Goal: Transaction & Acquisition: Obtain resource

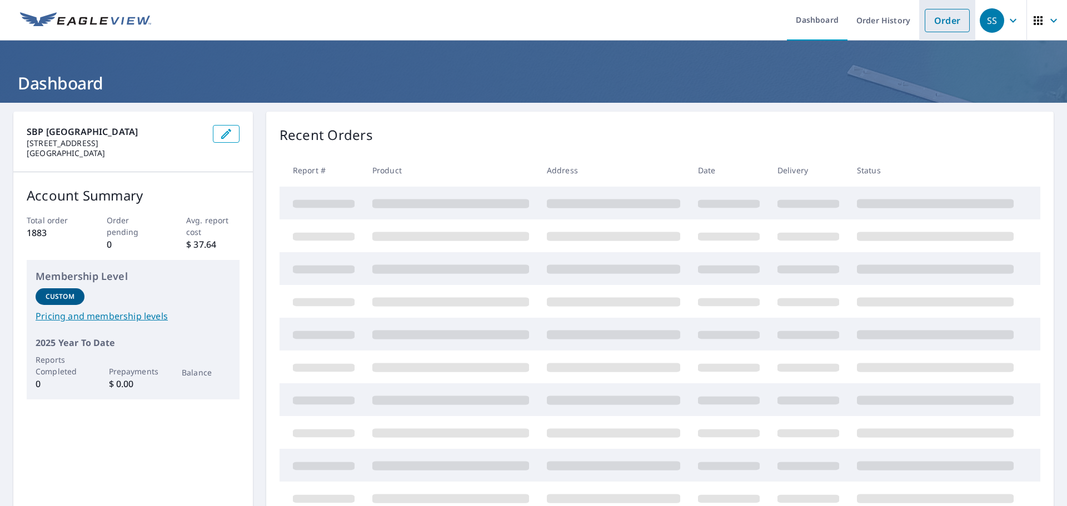
click at [940, 18] on link "Order" at bounding box center [947, 20] width 45 height 23
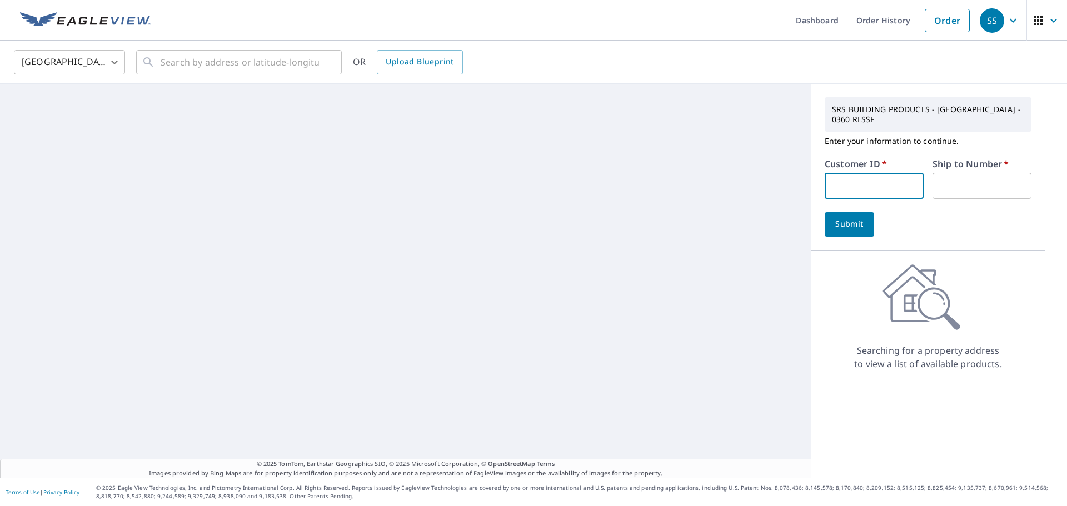
click at [835, 184] on input "text" at bounding box center [874, 186] width 99 height 26
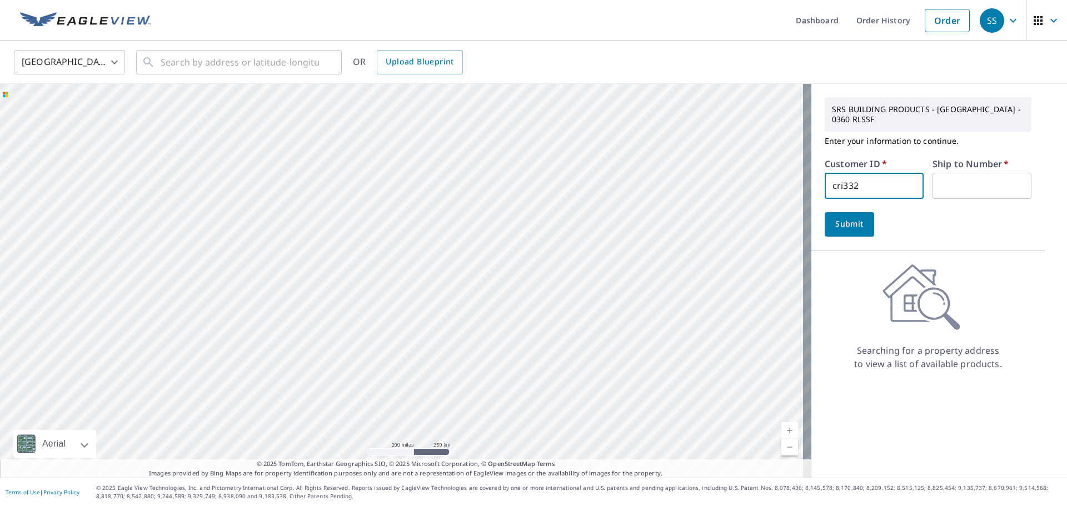
type input "cri332"
type input "1"
click at [849, 229] on span "Submit" at bounding box center [850, 224] width 32 height 14
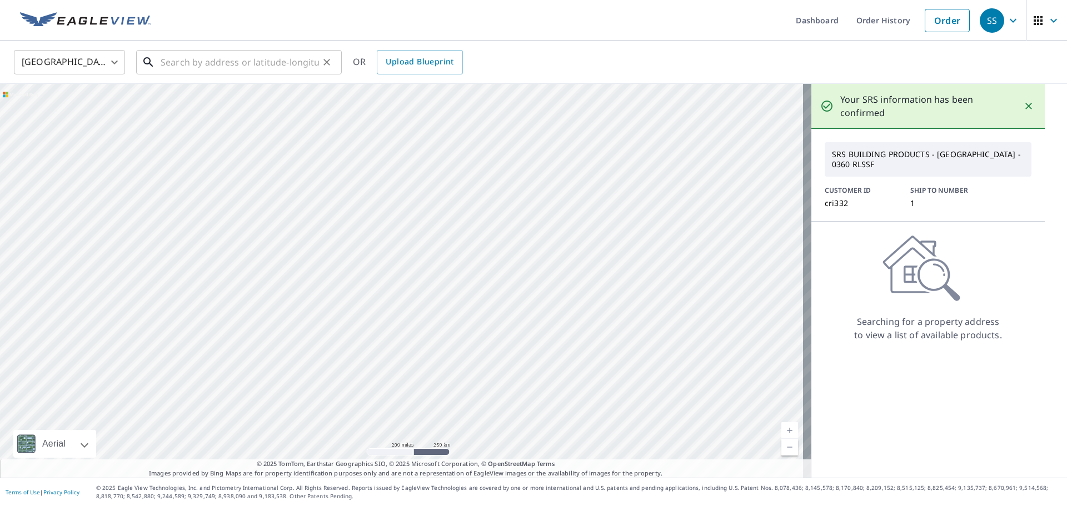
click at [177, 62] on input "text" at bounding box center [240, 62] width 158 height 31
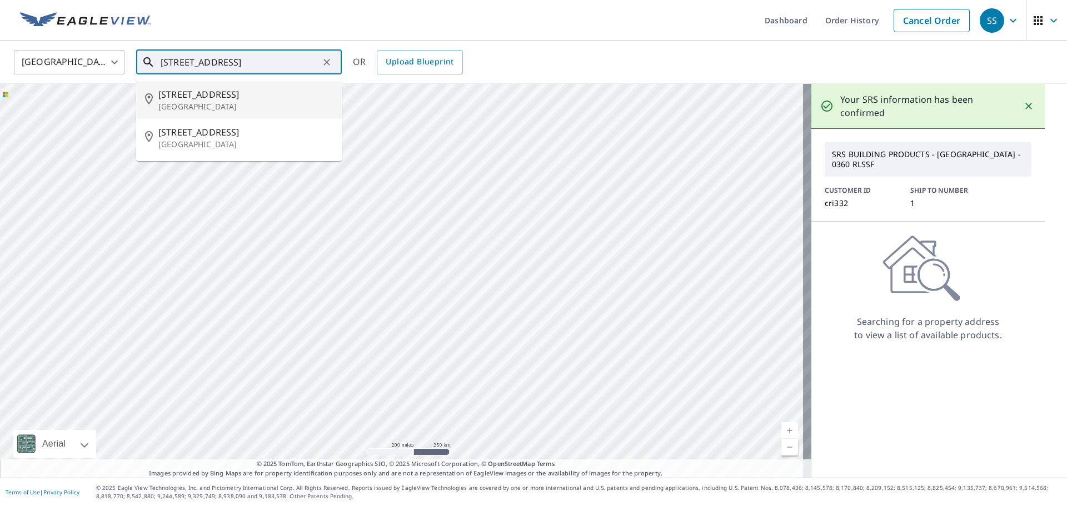
click at [211, 104] on p "Redwood City, CA 94061" at bounding box center [245, 106] width 175 height 11
type input "45 Woodhill Dr Redwood City, CA 94061"
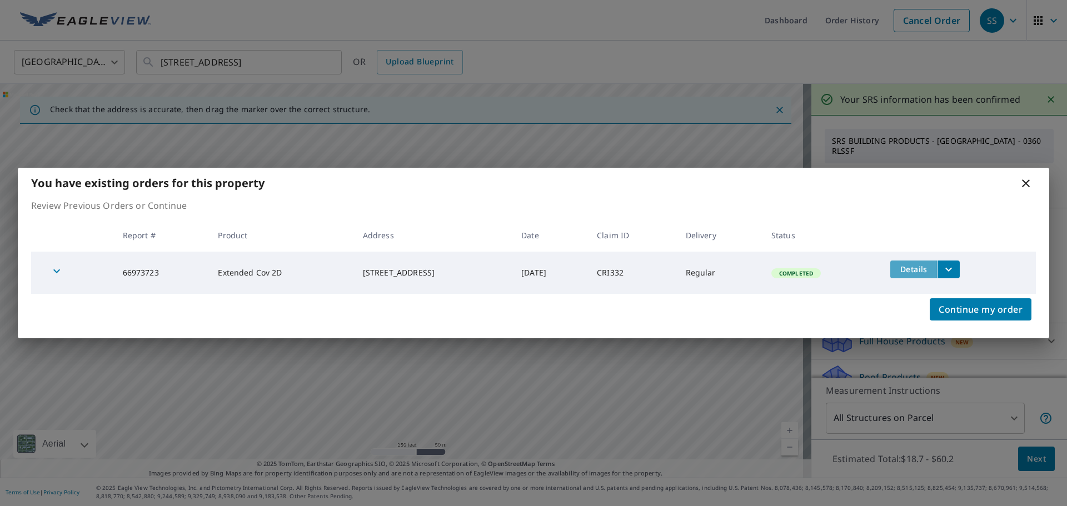
click at [919, 275] on span "Details" at bounding box center [913, 269] width 33 height 11
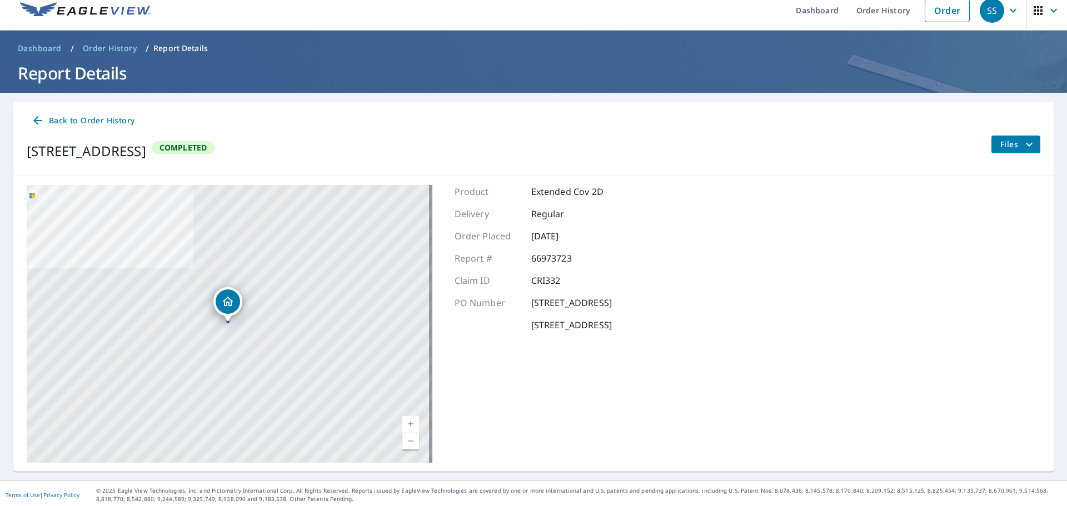
scroll to position [13, 0]
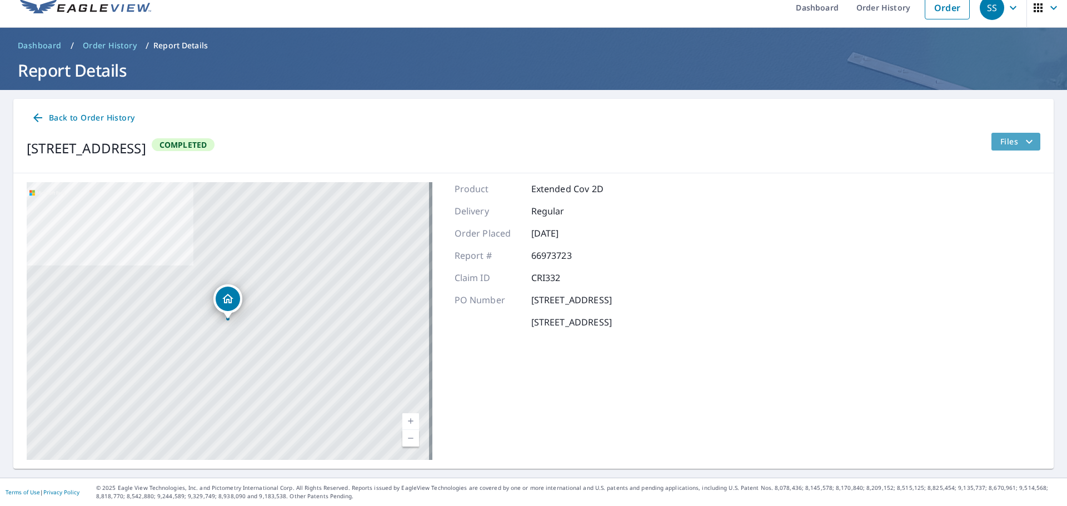
click at [1023, 143] on icon "filesDropdownBtn-66973723" at bounding box center [1029, 141] width 13 height 13
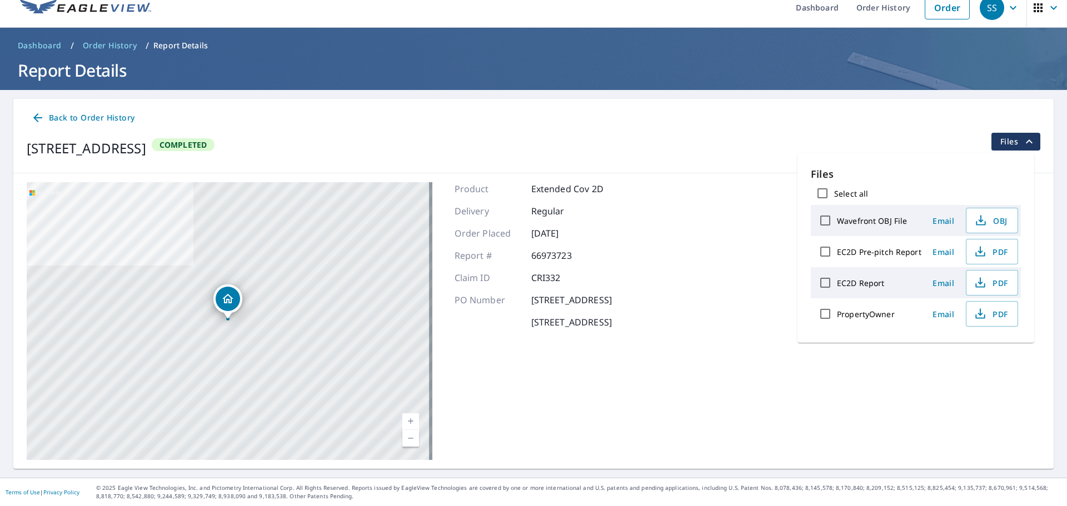
click at [883, 255] on label "EC2D Pre-pitch Report" at bounding box center [879, 252] width 84 height 11
click at [837, 255] on input "EC2D Pre-pitch Report" at bounding box center [825, 251] width 23 height 23
checkbox input "true"
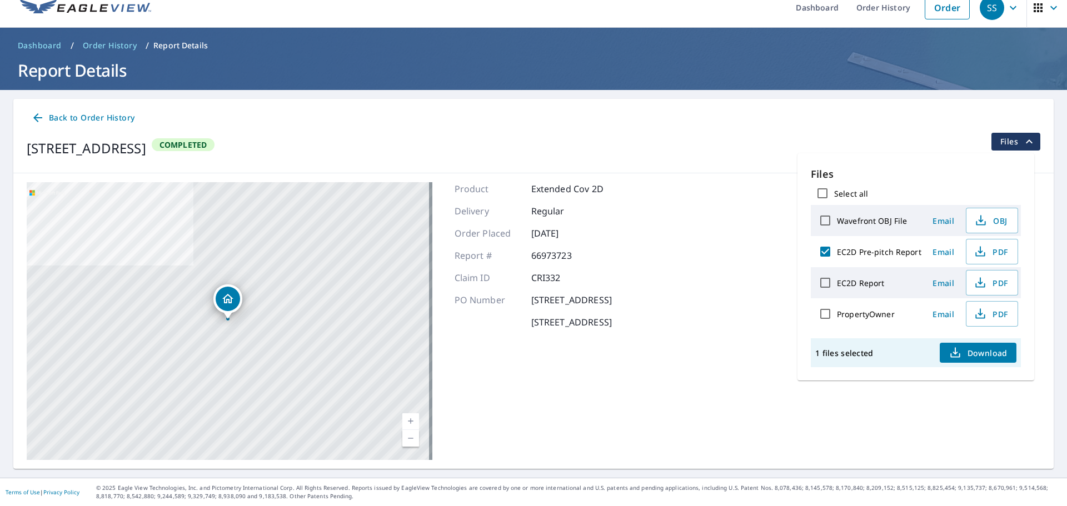
click at [976, 351] on span "Download" at bounding box center [978, 352] width 59 height 13
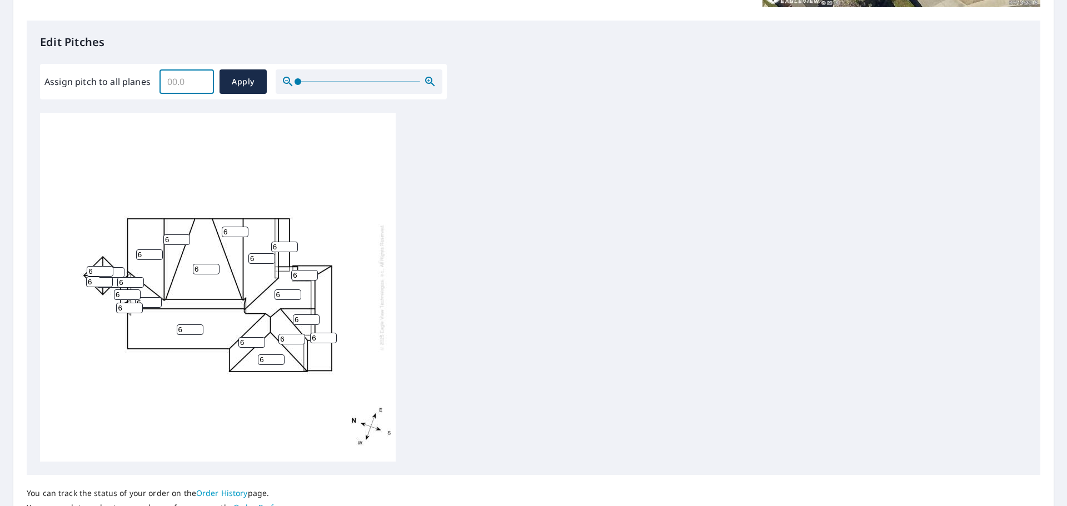
drag, startPoint x: 195, startPoint y: 81, endPoint x: 62, endPoint y: 84, distance: 132.9
click at [62, 84] on div "Assign pitch to all planes ​ Apply" at bounding box center [243, 81] width 398 height 24
type input "5"
click at [238, 81] on span "Apply" at bounding box center [242, 82] width 29 height 14
type input "5"
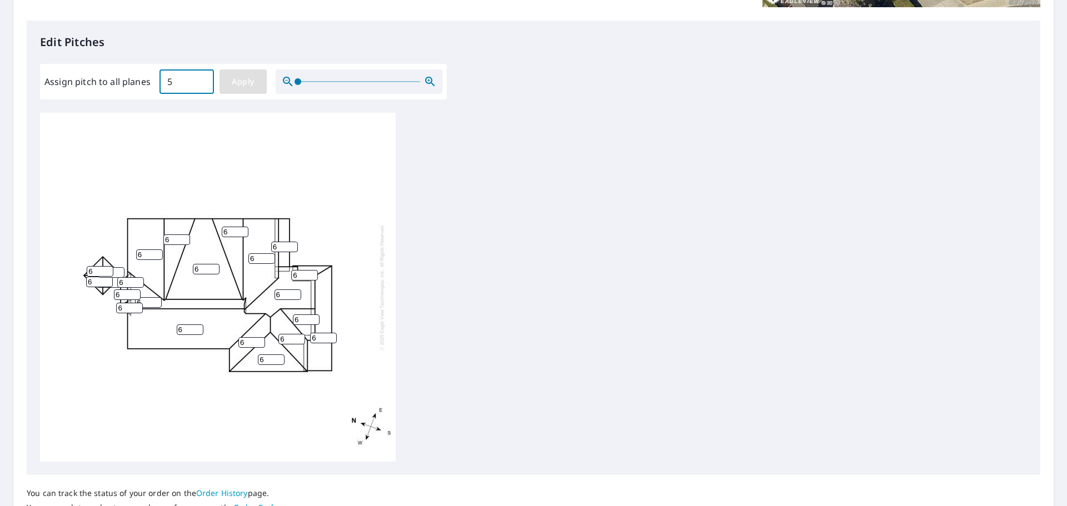
type input "5"
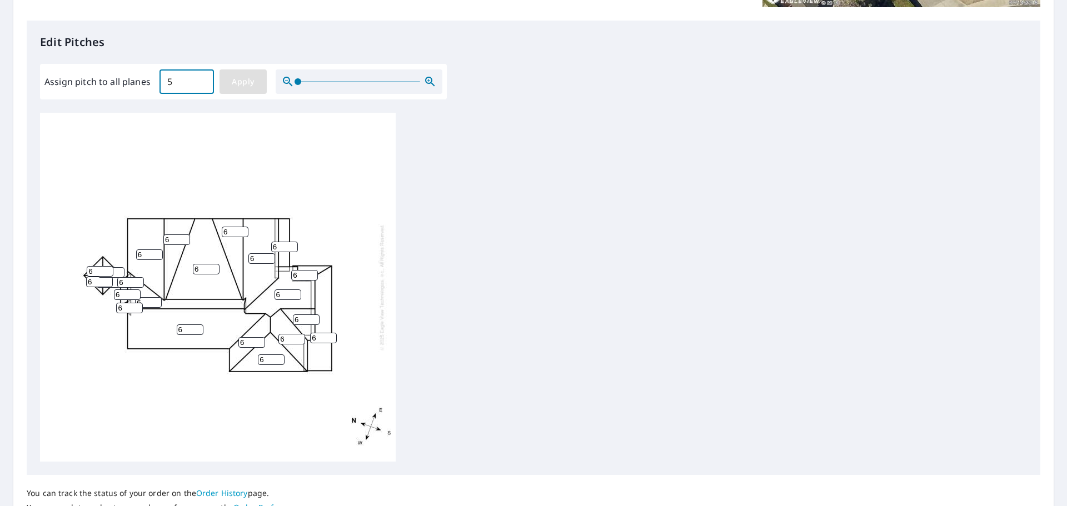
type input "5"
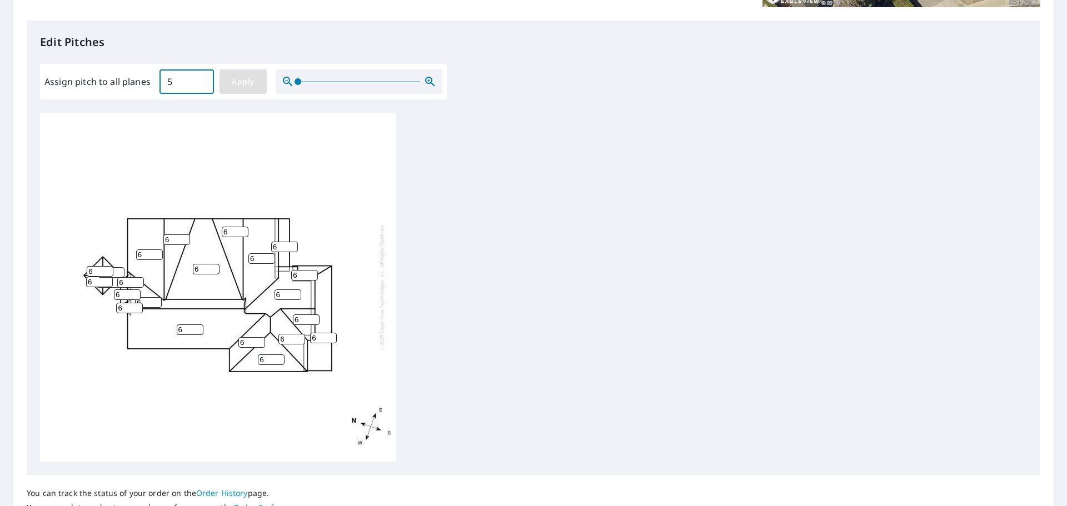
type input "5"
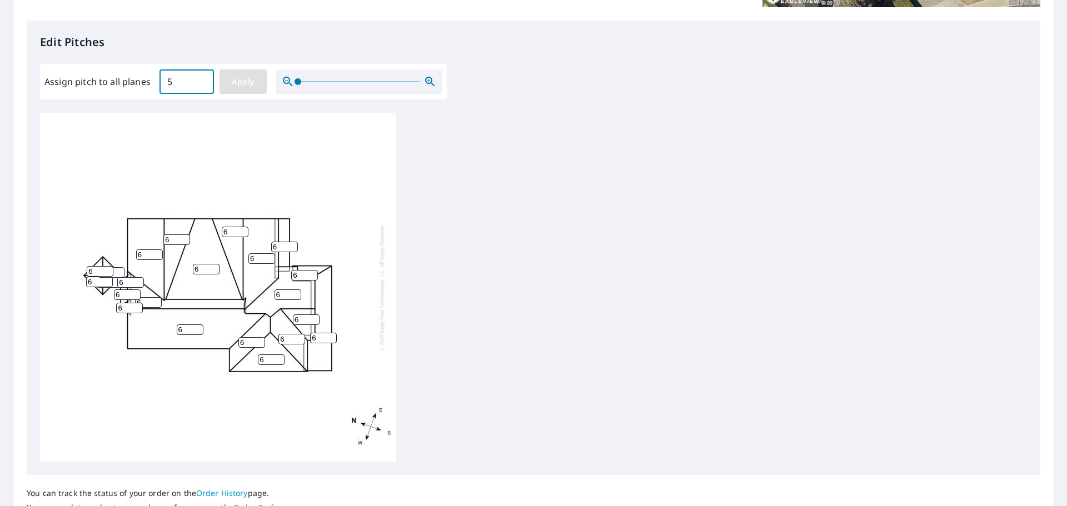
type input "5"
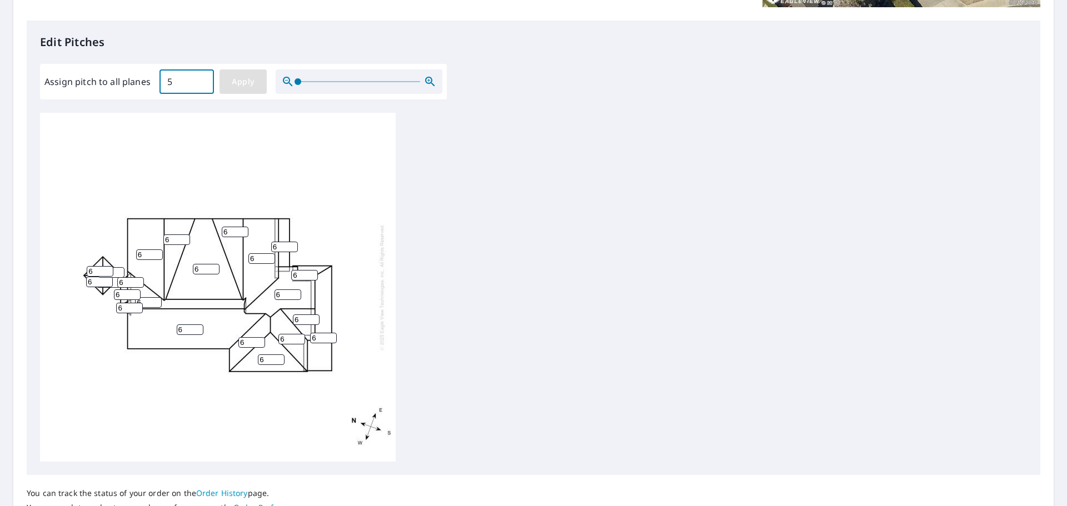
type input "5"
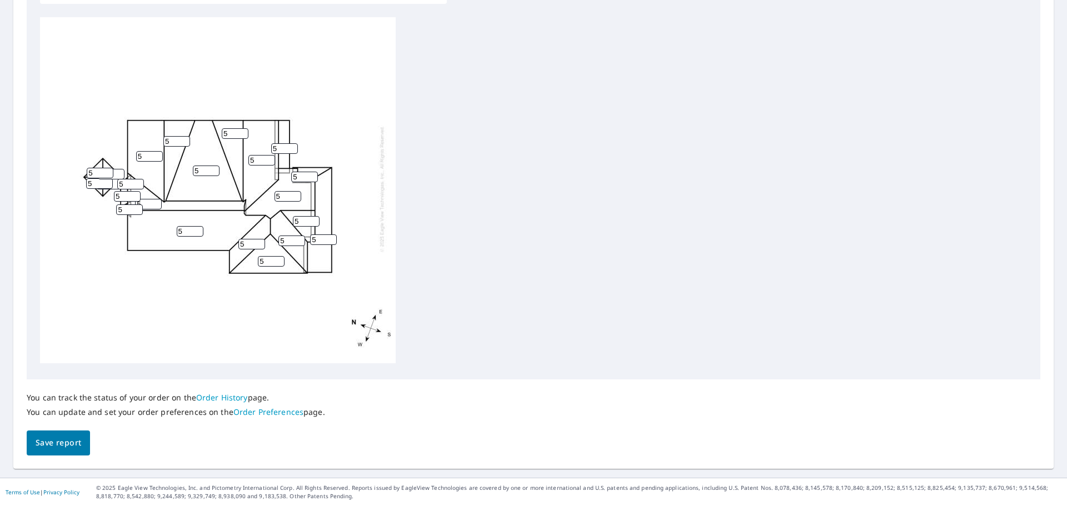
scroll to position [11, 0]
click at [43, 440] on span "Save report" at bounding box center [59, 443] width 46 height 14
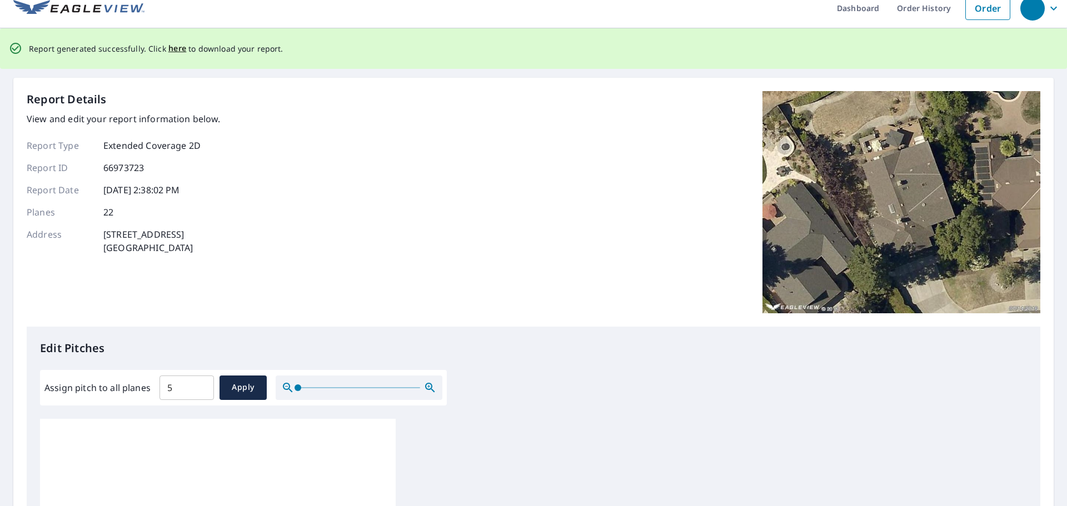
scroll to position [0, 0]
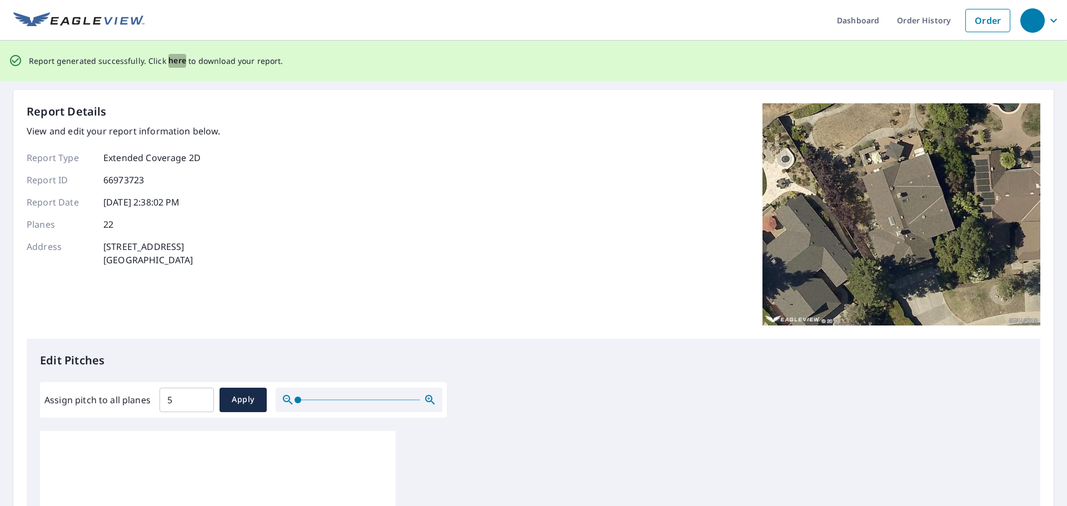
click at [175, 62] on span "here" at bounding box center [177, 61] width 18 height 14
click at [170, 57] on span "here" at bounding box center [177, 61] width 18 height 14
click at [179, 63] on span "here" at bounding box center [177, 61] width 18 height 14
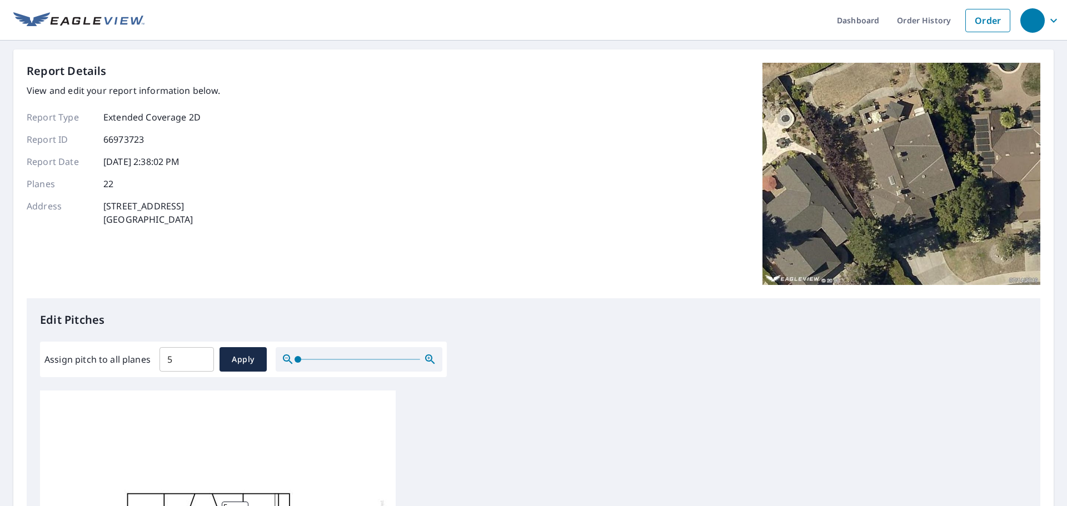
click at [624, 164] on div "Report Details View and edit your report information below. Report Type Extende…" at bounding box center [534, 181] width 1014 height 236
click at [908, 25] on link "Order History" at bounding box center [924, 20] width 72 height 41
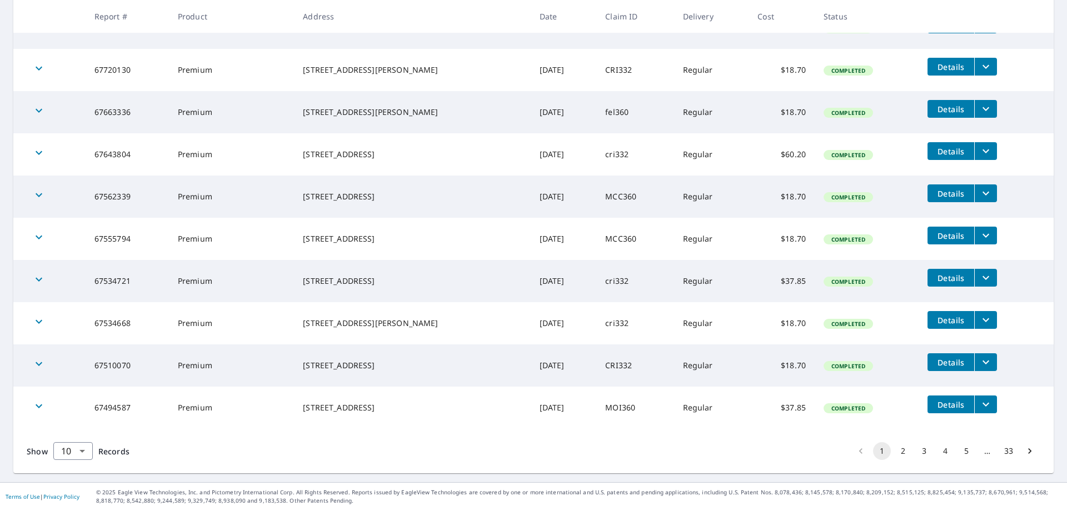
scroll to position [244, 0]
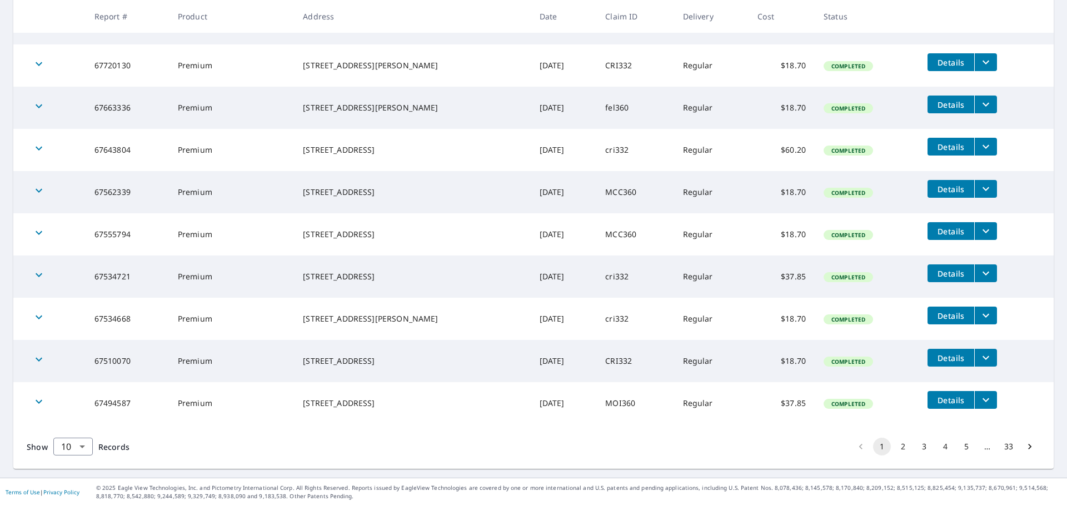
click at [897, 452] on button "2" at bounding box center [903, 447] width 18 height 18
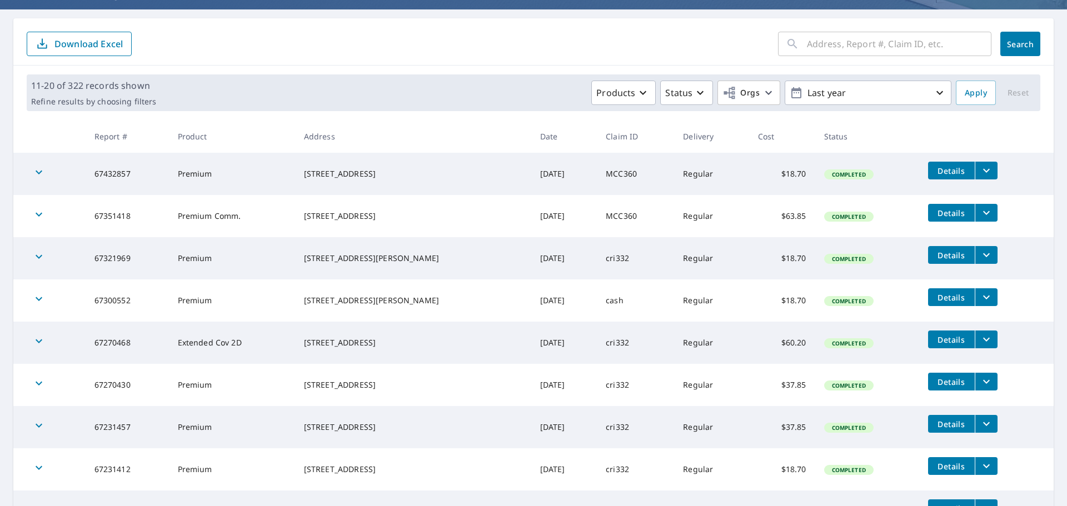
scroll to position [244, 0]
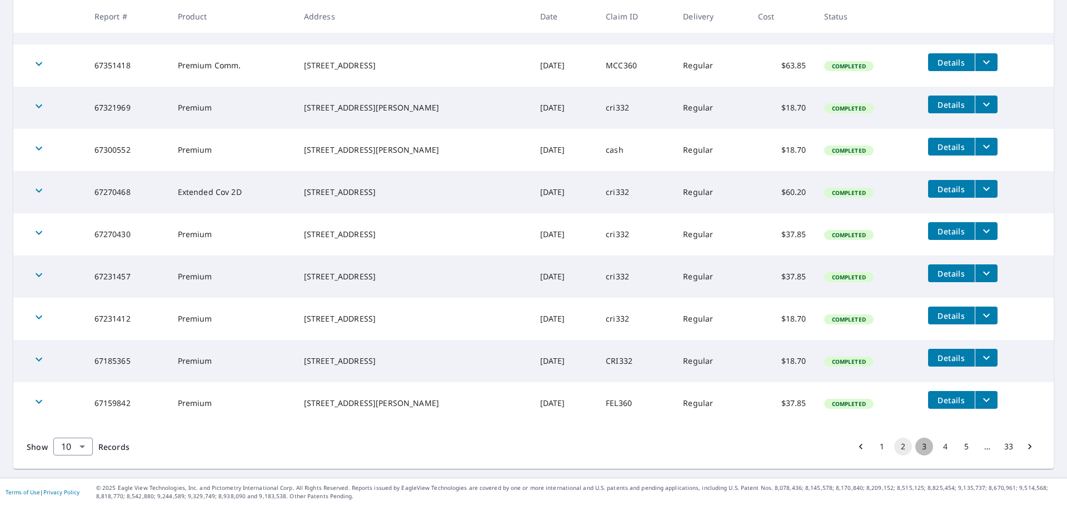
click at [919, 442] on button "3" at bounding box center [924, 447] width 18 height 18
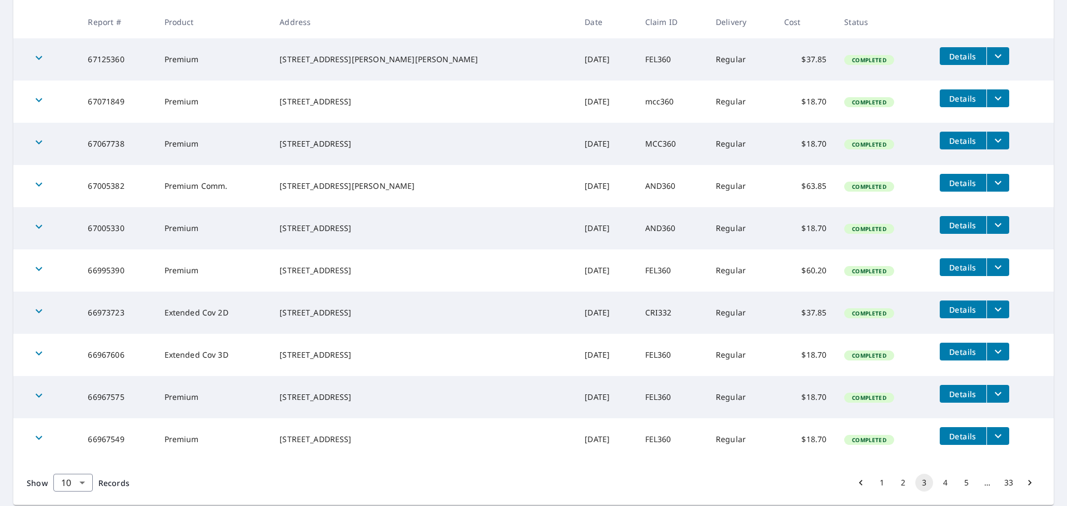
scroll to position [222, 0]
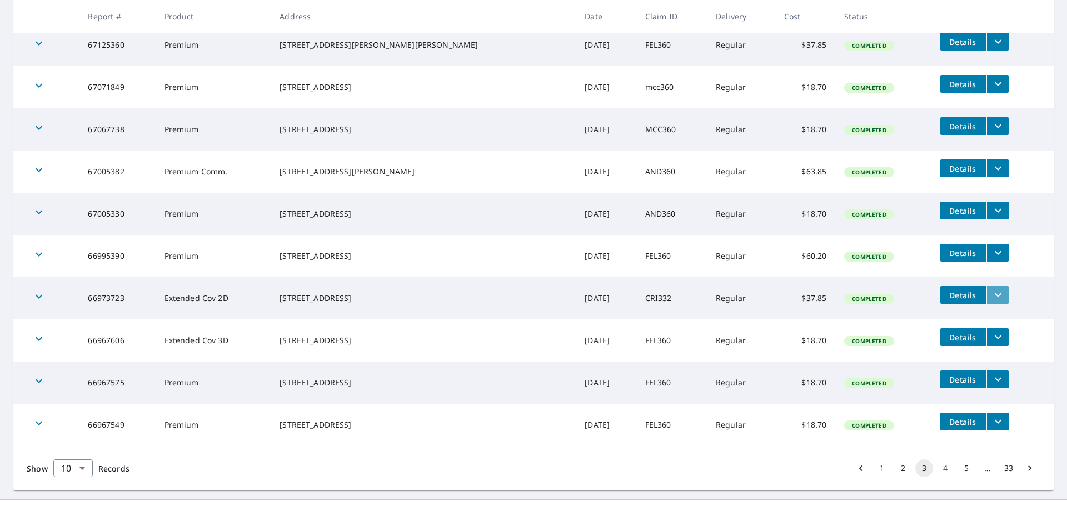
click at [991, 291] on icon "filesDropdownBtn-66973723" at bounding box center [997, 294] width 13 height 13
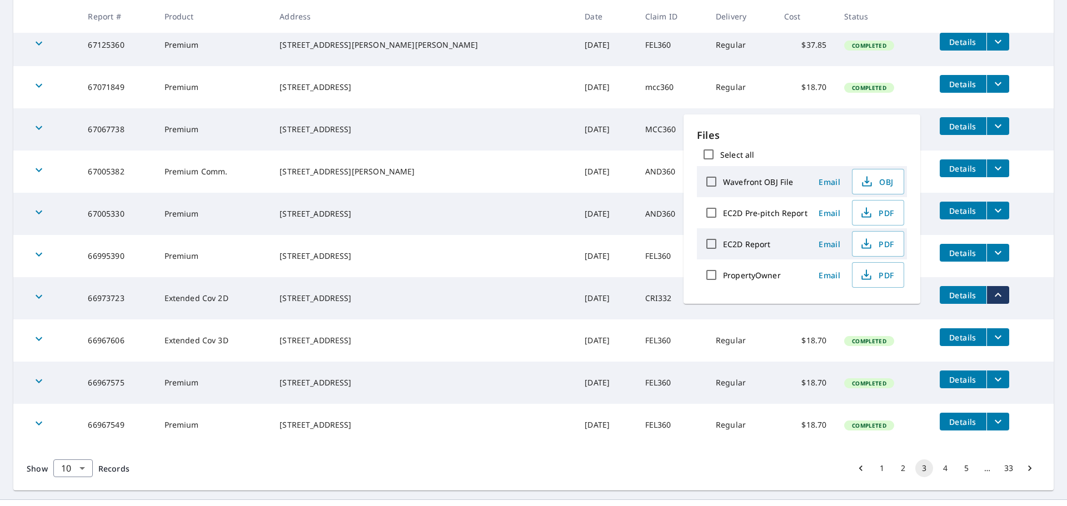
click at [710, 246] on input "EC2D Report" at bounding box center [711, 243] width 23 height 23
checkbox input "true"
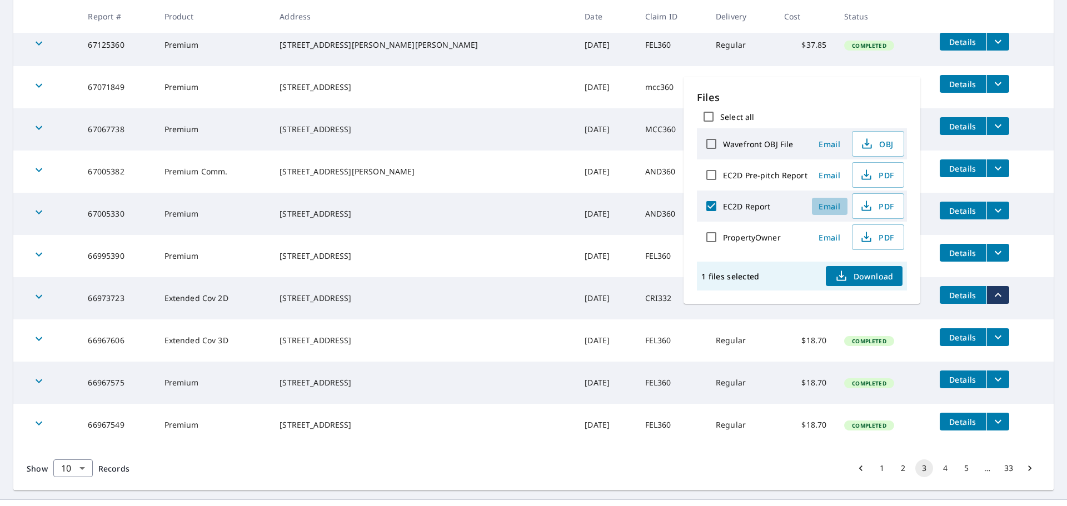
click at [836, 205] on span "Email" at bounding box center [829, 206] width 27 height 11
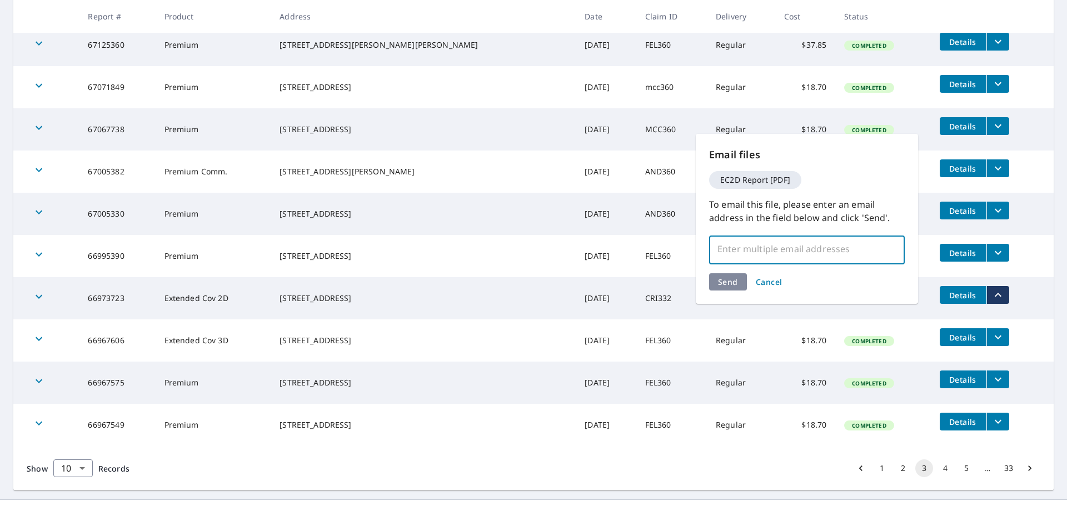
click at [796, 255] on input "text" at bounding box center [798, 248] width 169 height 21
type input "[PERSON_NAME][EMAIL_ADDRESS][DOMAIN_NAME]"
click at [728, 282] on div "Send Cancel" at bounding box center [807, 281] width 196 height 17
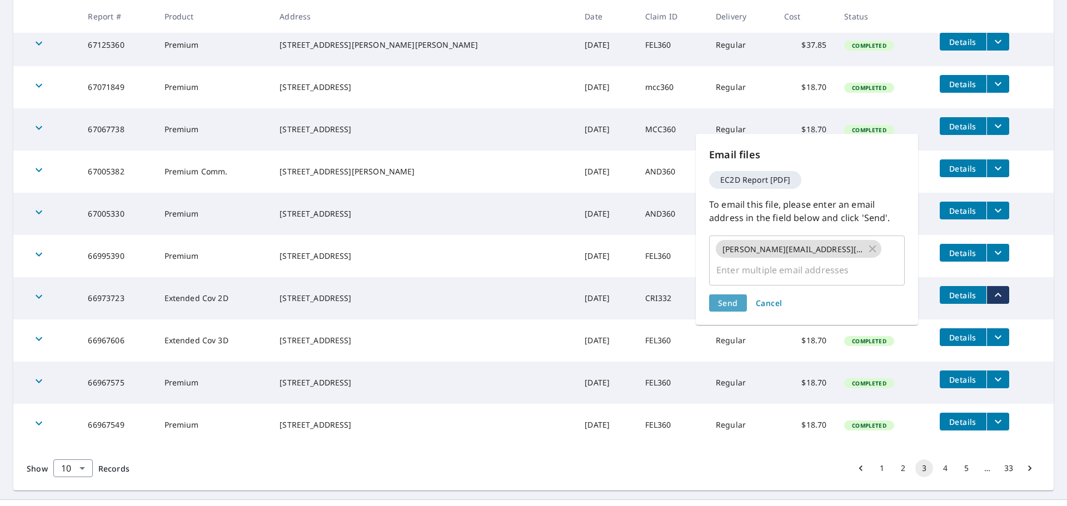
click at [722, 298] on span "Send" at bounding box center [728, 303] width 20 height 11
click at [727, 298] on span "Send" at bounding box center [728, 303] width 20 height 11
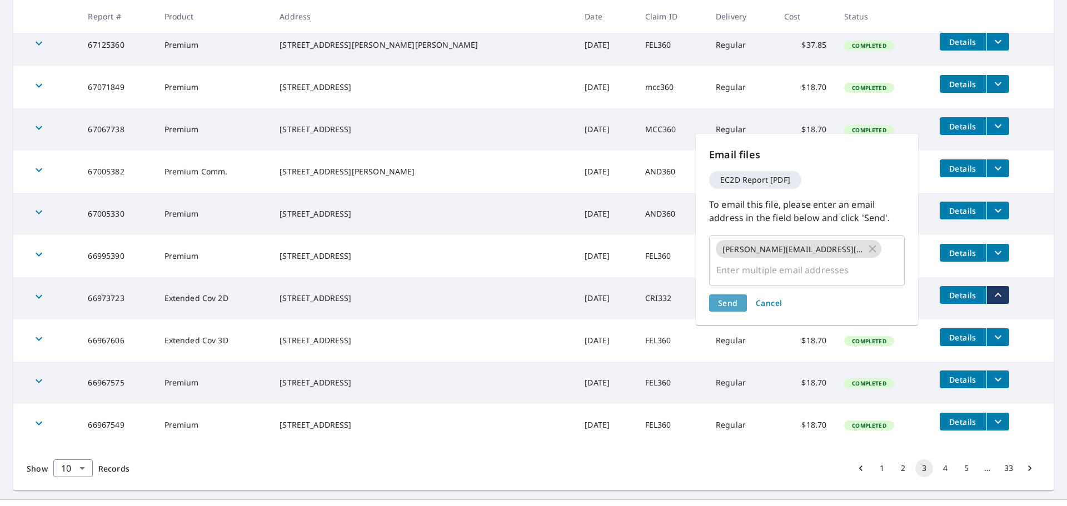
click at [727, 298] on span "Send" at bounding box center [728, 303] width 20 height 11
